Goal: Transaction & Acquisition: Book appointment/travel/reservation

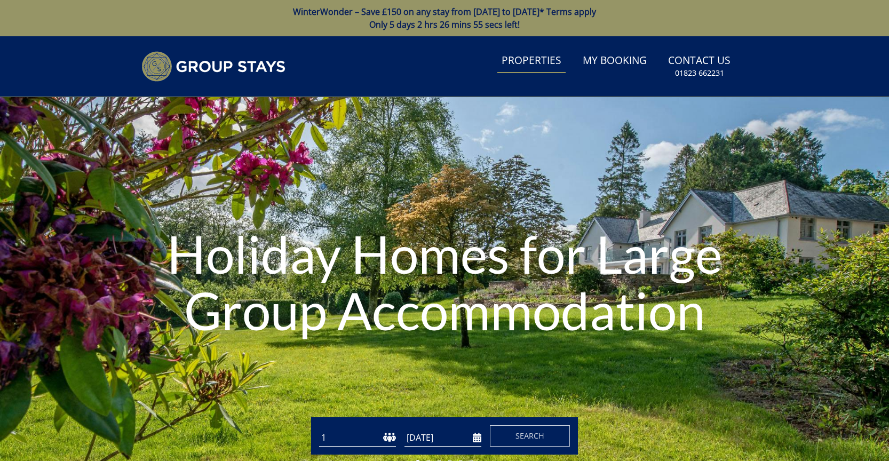
click at [541, 60] on link "Properties" at bounding box center [531, 61] width 68 height 24
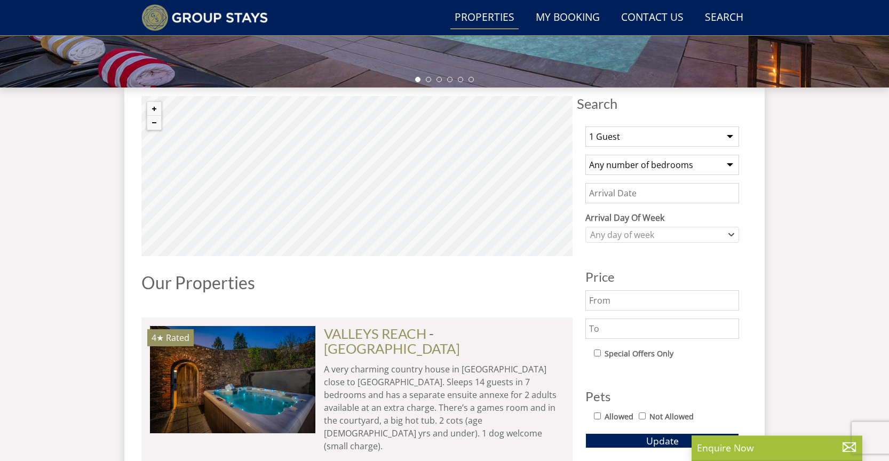
scroll to position [367, 0]
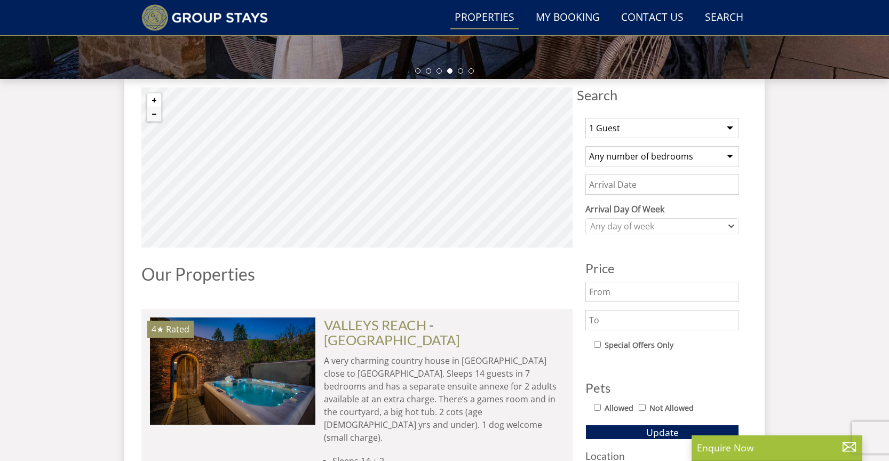
click at [153, 99] on button "Zoom in" at bounding box center [154, 100] width 14 height 14
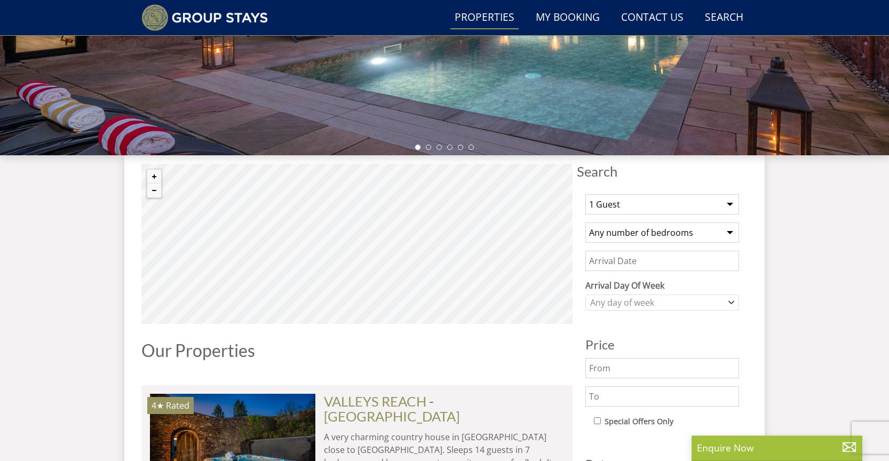
scroll to position [264, 0]
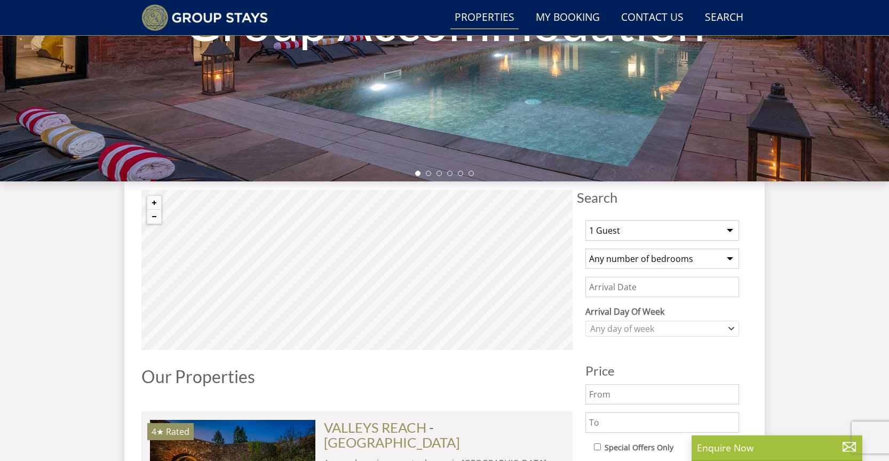
select select "12"
click option "12 Bedrooms" at bounding box center [0, 0] width 0 height 0
click at [585, 220] on select "1 Guest 2 Guests 3 Guests 4 Guests 5 Guests 6 Guests 7 Guests 8 Guests 9 Guests…" at bounding box center [662, 230] width 154 height 20
select select "15"
click option "15 Guests" at bounding box center [0, 0] width 0 height 0
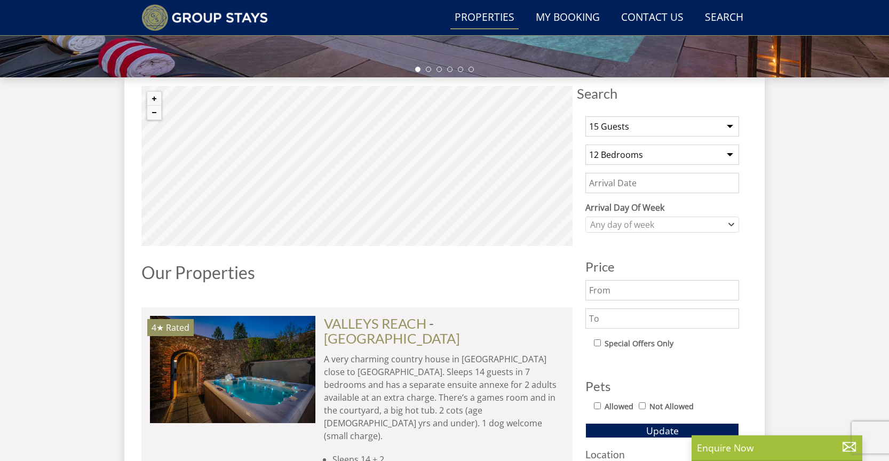
scroll to position [392, 0]
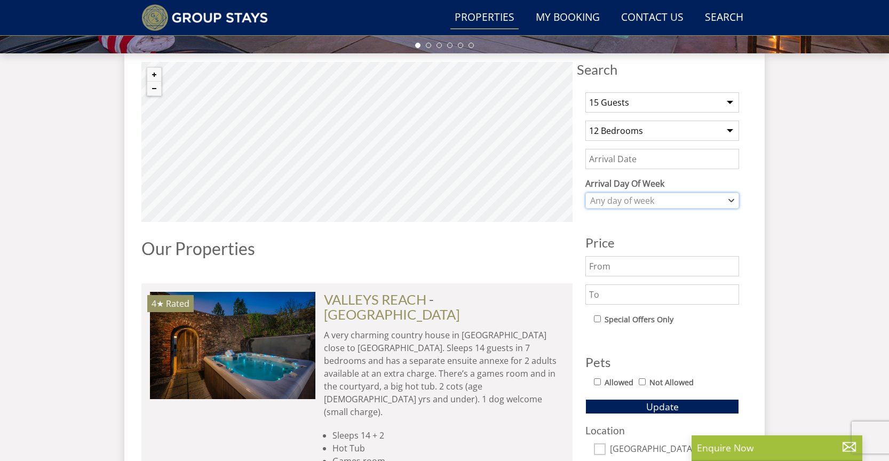
click at [642, 202] on div "Any day of week" at bounding box center [656, 201] width 138 height 12
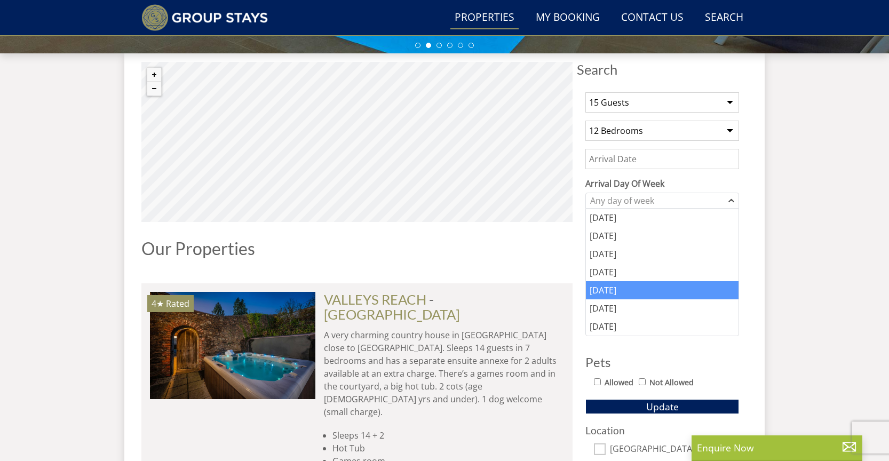
click at [607, 294] on div "[DATE]" at bounding box center [662, 290] width 153 height 18
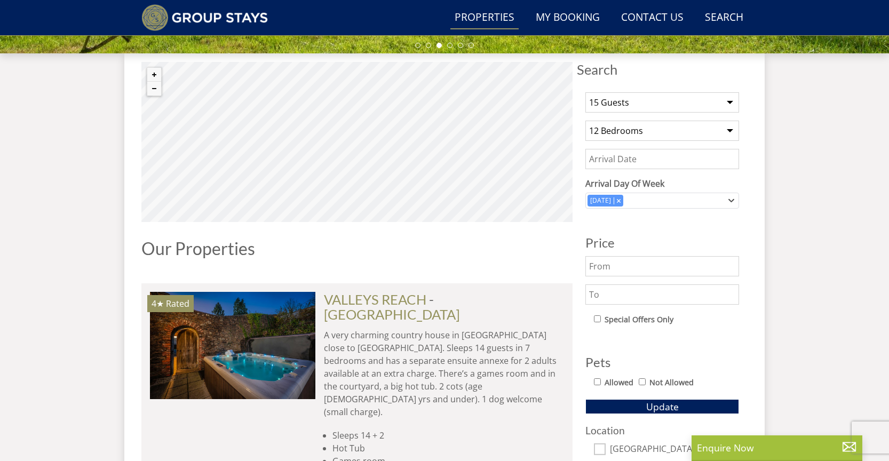
click at [599, 383] on input "Allowed" at bounding box center [597, 381] width 7 height 7
checkbox input "true"
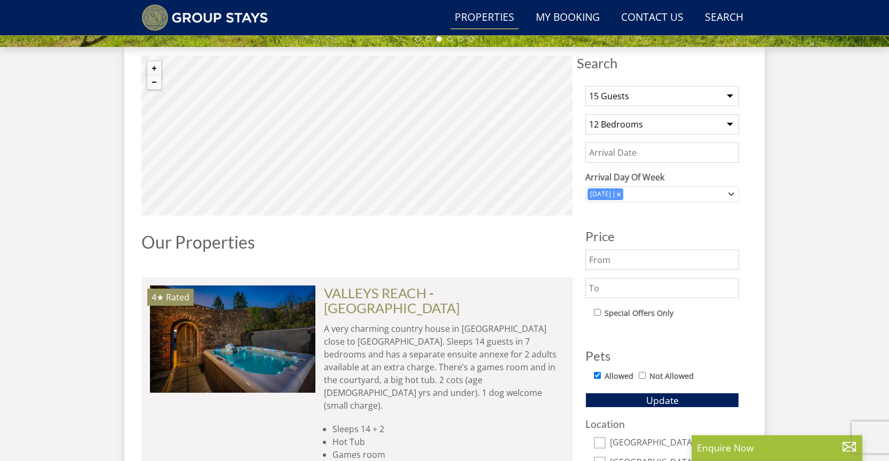
scroll to position [469, 0]
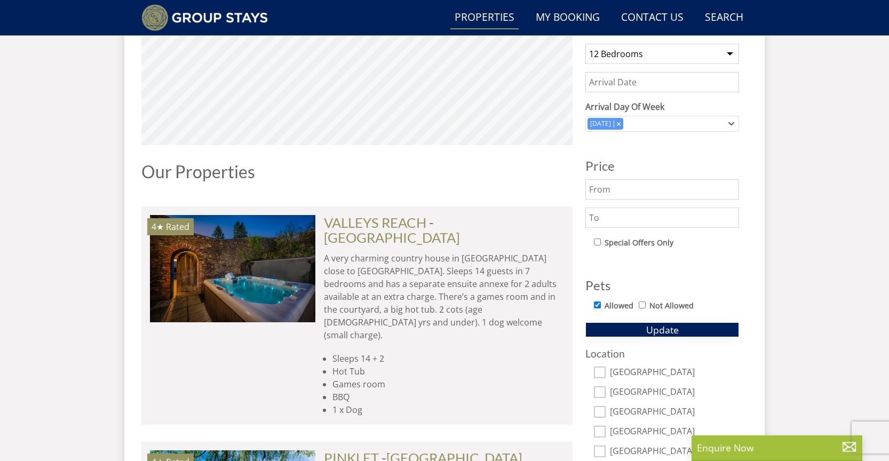
click at [632, 329] on button "Update" at bounding box center [662, 329] width 154 height 15
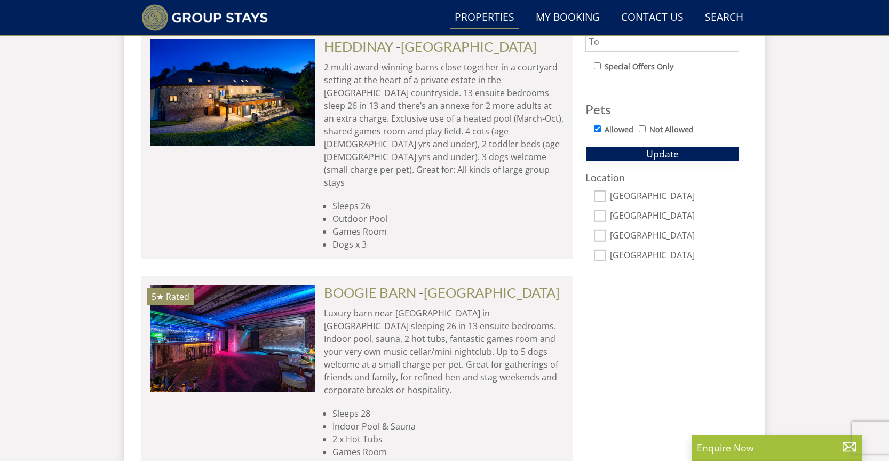
scroll to position [657, 0]
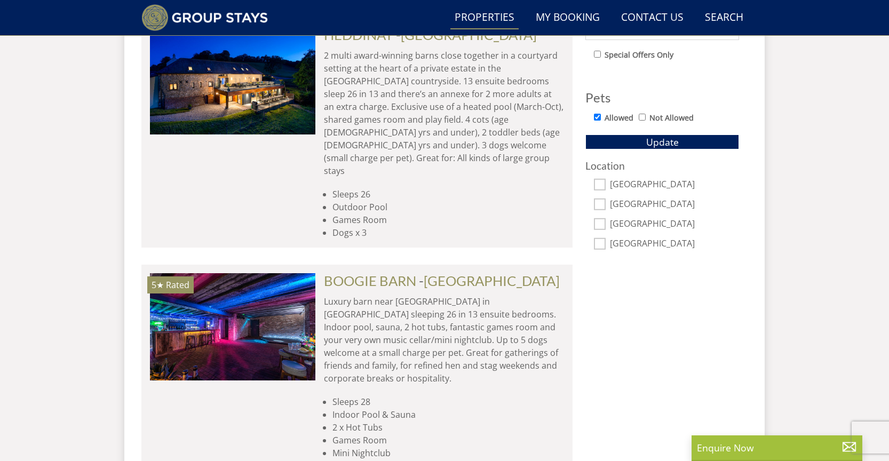
click at [598, 246] on input "[GEOGRAPHIC_DATA]" at bounding box center [600, 244] width 12 height 12
checkbox input "true"
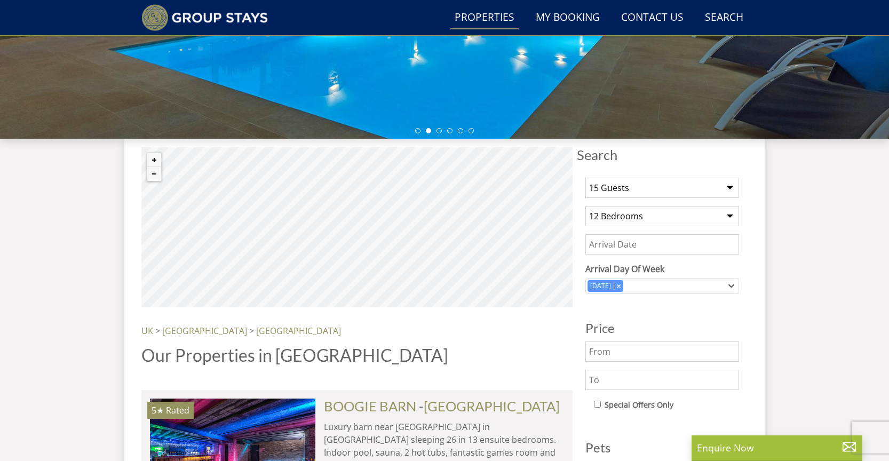
scroll to position [486, 0]
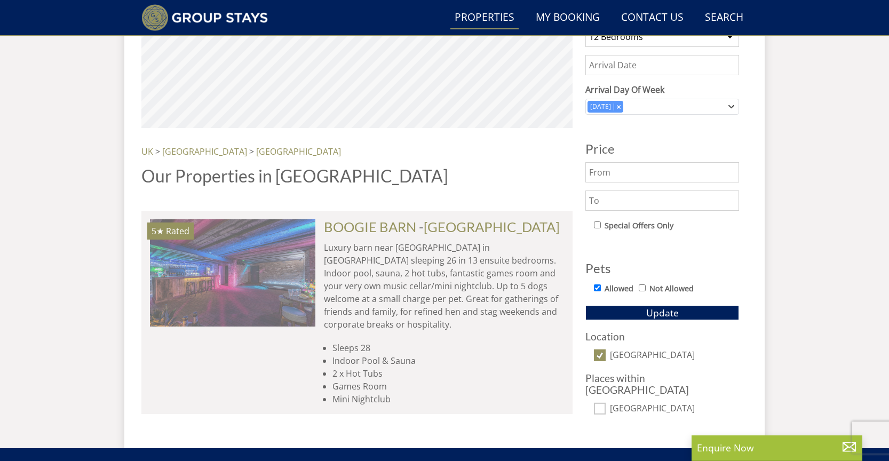
click at [254, 277] on img at bounding box center [232, 272] width 165 height 107
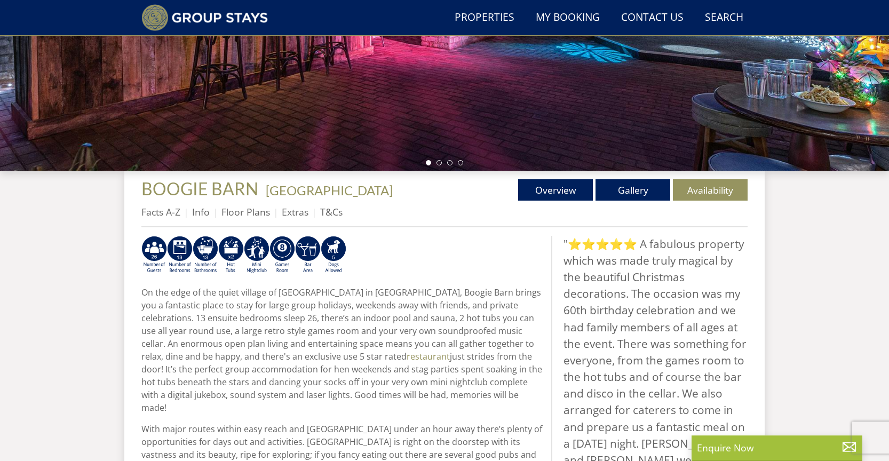
scroll to position [291, 0]
